Goal: Task Accomplishment & Management: Complete application form

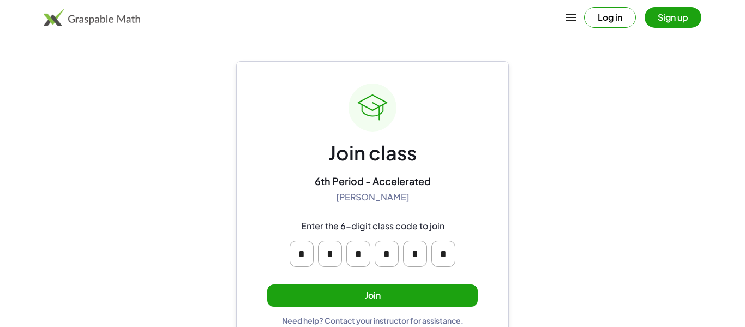
scroll to position [21, 0]
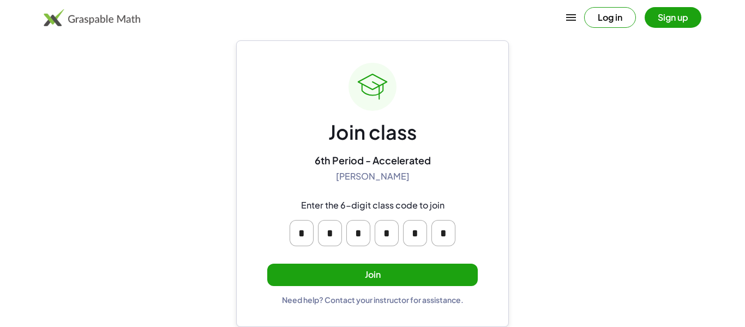
click at [328, 236] on input "*" at bounding box center [330, 233] width 24 height 26
click at [352, 233] on input "*" at bounding box center [358, 233] width 24 height 26
click at [482, 226] on div "Join class 6th Period - Accelerated [PERSON_NAME] Enter the 6-digit class code …" at bounding box center [372, 183] width 273 height 286
click at [303, 230] on input "*" at bounding box center [302, 233] width 24 height 26
type input "*"
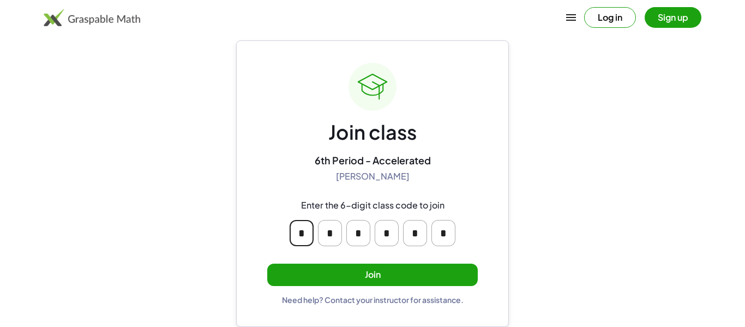
type input "*"
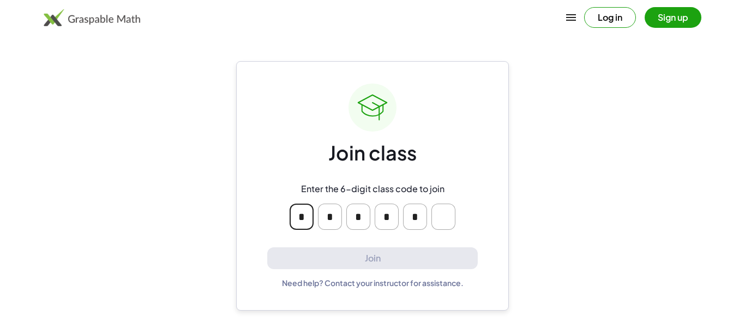
type input "*"
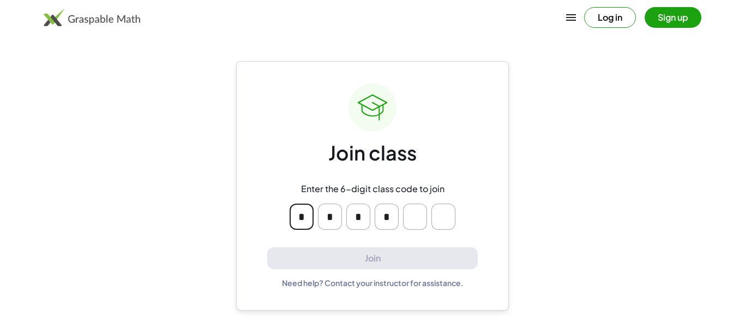
type input "*"
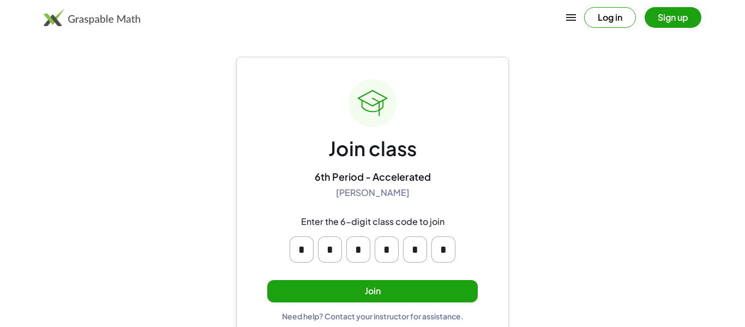
scroll to position [5, 0]
